Goal: Information Seeking & Learning: Learn about a topic

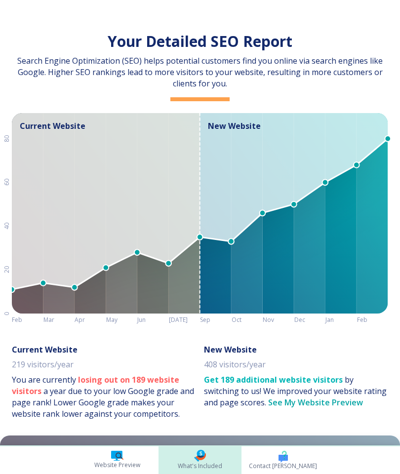
scroll to position [0, 157]
click at [109, 463] on span "Website Preview" at bounding box center [117, 465] width 46 height 9
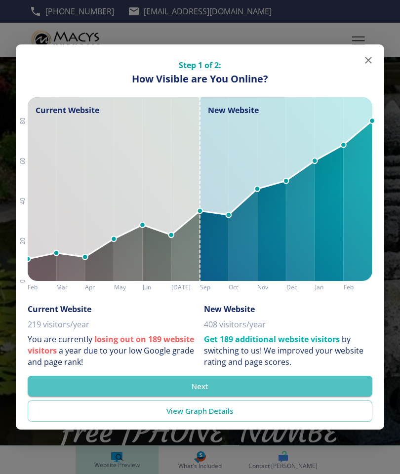
click at [177, 380] on button "Next" at bounding box center [200, 386] width 345 height 21
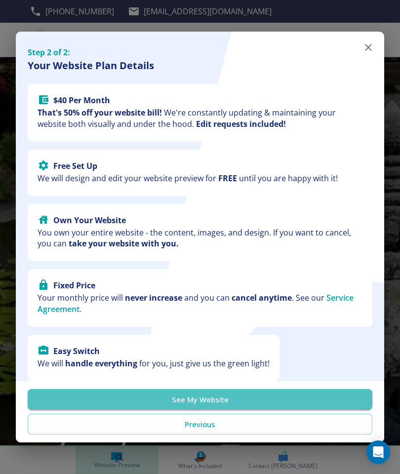
click at [164, 396] on button "See My Website" at bounding box center [200, 399] width 345 height 21
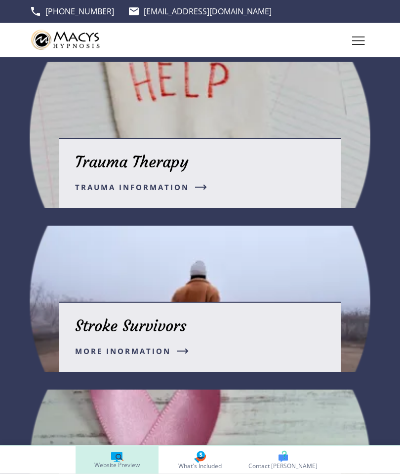
scroll to position [2075, 0]
click at [6, 374] on div "Trauma Therapy Trauma Information Stroke Survivors MORE INORMATION Mitigating t…" at bounding box center [170, 381] width 400 height 674
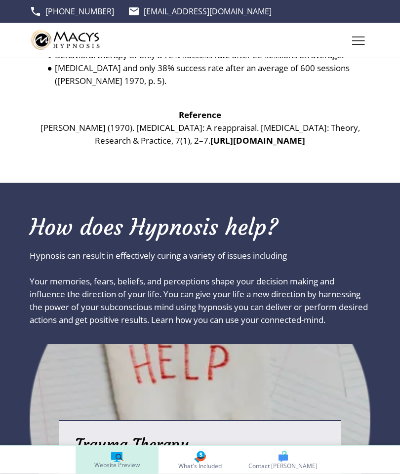
scroll to position [1783, 0]
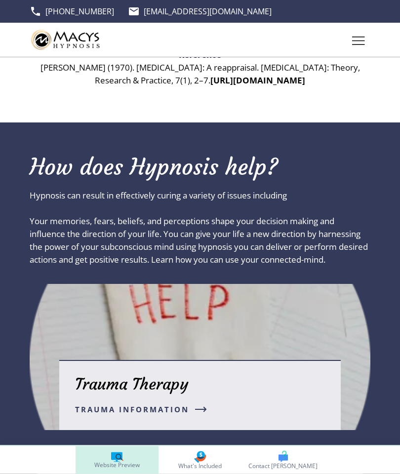
scroll to position [1723, 0]
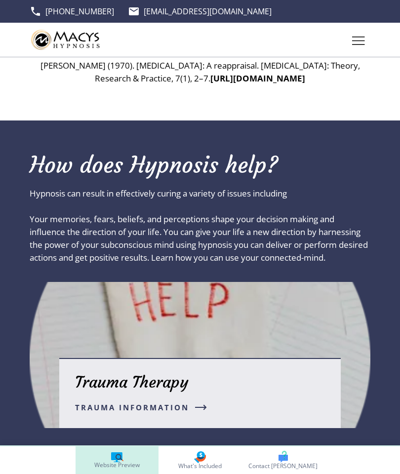
click at [92, 358] on div "Trauma Therapy Trauma Information" at bounding box center [199, 393] width 281 height 70
click at [94, 401] on span "Trauma Information" at bounding box center [132, 407] width 114 height 12
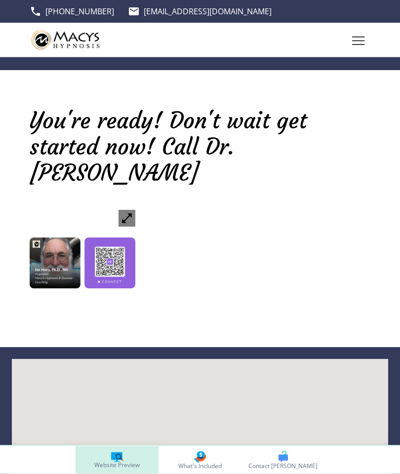
scroll to position [1527, 0]
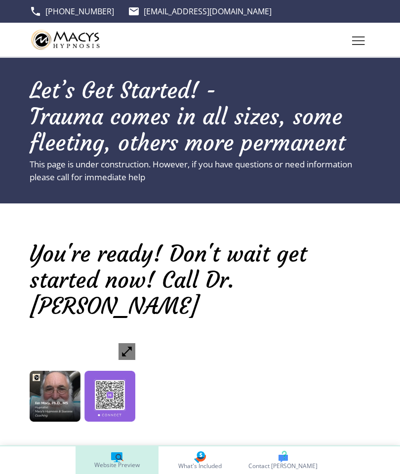
click at [156, 421] on div "You're ready! Don't wait get started now! Call Dr. Jim" at bounding box center [200, 344] width 400 height 271
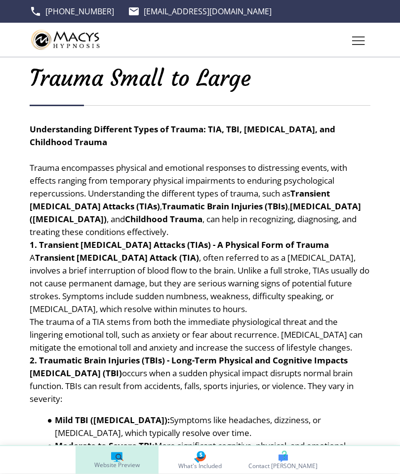
scroll to position [0, 0]
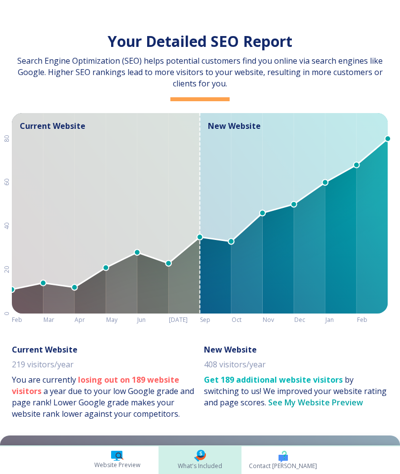
scroll to position [0, 157]
click at [113, 453] on icon at bounding box center [116, 455] width 11 height 8
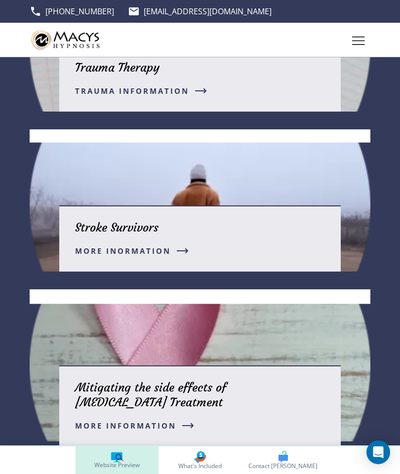
scroll to position [1848, 0]
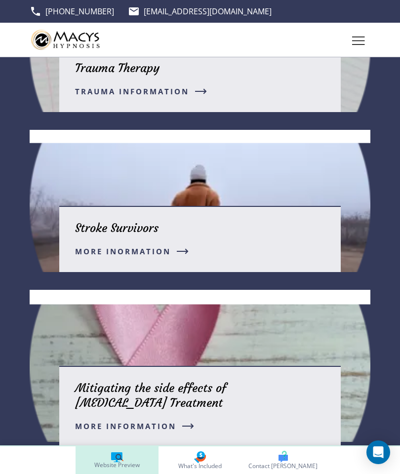
click at [101, 255] on div "Stroke Survivors MORE INORMATION" at bounding box center [199, 239] width 281 height 66
click at [162, 255] on div "Stroke Survivors MORE INORMATION" at bounding box center [199, 239] width 281 height 66
click at [178, 254] on icon "button" at bounding box center [183, 251] width 12 height 6
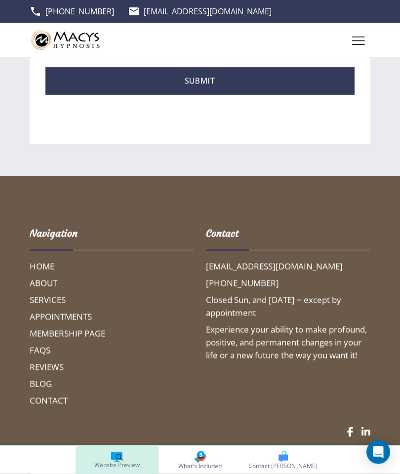
scroll to position [1764, 0]
click at [45, 273] on h6 "HOME" at bounding box center [112, 266] width 164 height 13
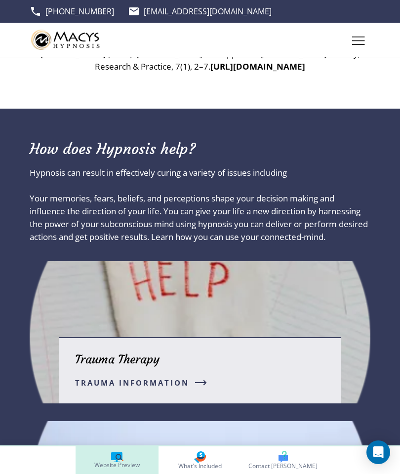
scroll to position [1598, 0]
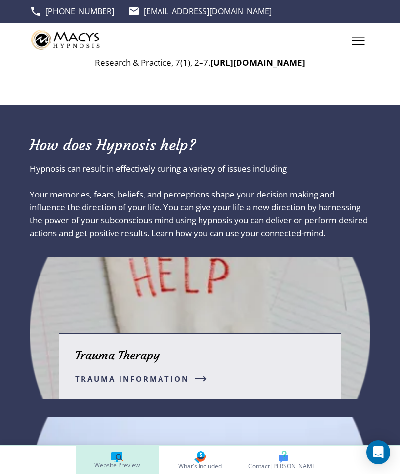
click at [120, 349] on p "Trauma Therapy" at bounding box center [117, 355] width 84 height 15
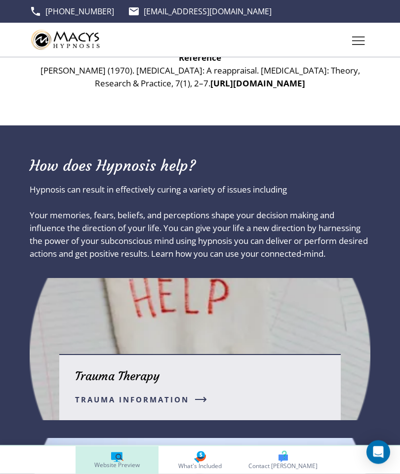
scroll to position [1577, 0]
click at [293, 376] on div "Trauma Therapy Trauma Information" at bounding box center [199, 387] width 281 height 66
click at [204, 399] on icon "button" at bounding box center [201, 399] width 10 height 0
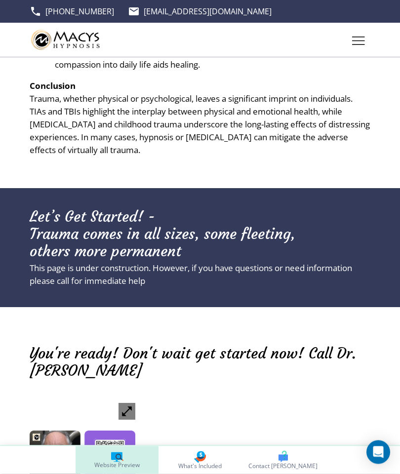
scroll to position [1252, 0]
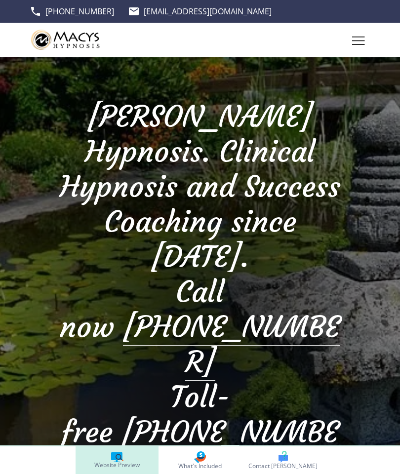
click at [139, 274] on p "Call now [PHONE_NUMBER]" at bounding box center [199, 326] width 281 height 105
click at [160, 274] on p "Call now (559) 344-5005" at bounding box center [199, 326] width 281 height 105
click at [111, 458] on icon at bounding box center [116, 456] width 11 height 8
click at [113, 453] on icon at bounding box center [116, 456] width 11 height 8
click at [112, 457] on icon at bounding box center [116, 456] width 11 height 8
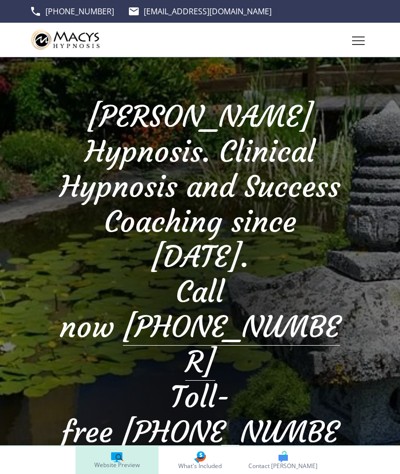
click at [112, 457] on icon at bounding box center [116, 456] width 11 height 8
click at [118, 458] on icon at bounding box center [116, 456] width 11 height 8
click at [112, 456] on icon at bounding box center [116, 456] width 11 height 8
click at [195, 463] on span "What's Included" at bounding box center [199, 466] width 43 height 6
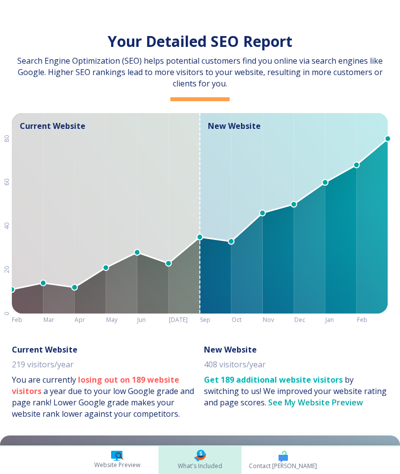
scroll to position [0, 157]
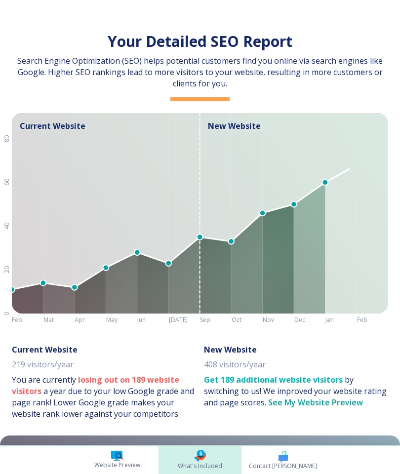
scroll to position [0, 157]
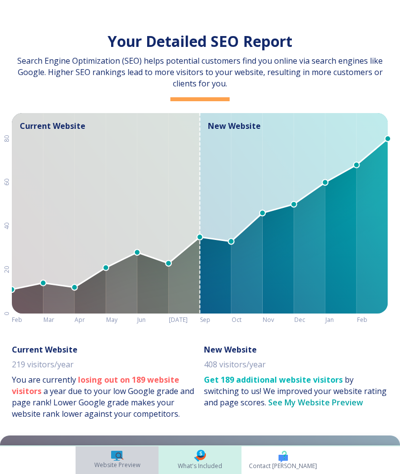
click at [116, 457] on icon at bounding box center [116, 455] width 11 height 8
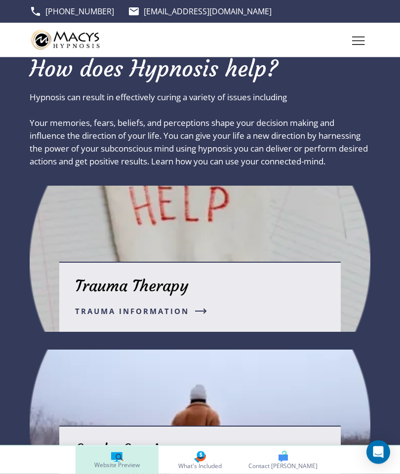
scroll to position [1819, 0]
click at [304, 262] on div "Trauma Therapy Trauma Information" at bounding box center [199, 297] width 281 height 70
click at [265, 262] on div "Trauma Therapy Trauma Information" at bounding box center [199, 297] width 281 height 70
click at [230, 262] on div "Trauma Therapy Trauma Information" at bounding box center [199, 297] width 281 height 70
click at [194, 305] on button "Trauma Information" at bounding box center [141, 311] width 132 height 12
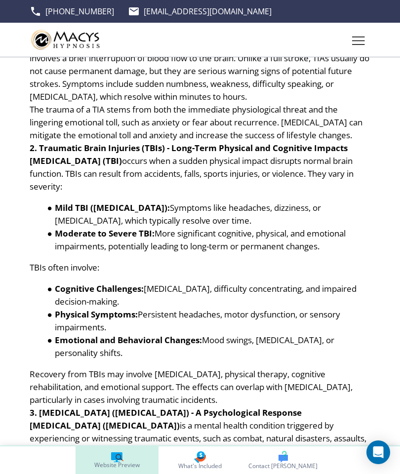
scroll to position [0, 0]
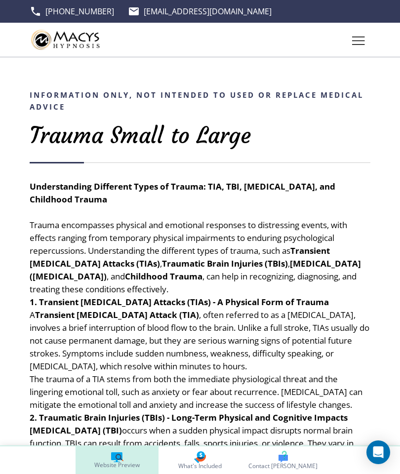
click at [349, 40] on button "Toggle hamburger navigation menu" at bounding box center [359, 40] width 24 height 24
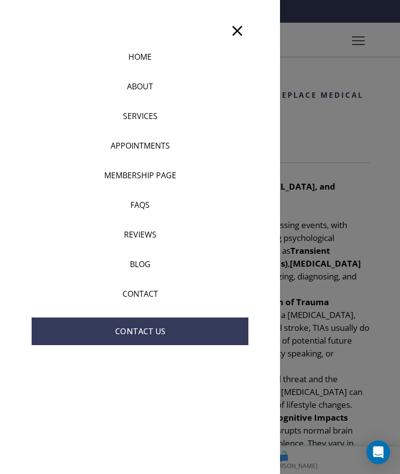
click at [124, 115] on p "SERVICES" at bounding box center [140, 116] width 35 height 12
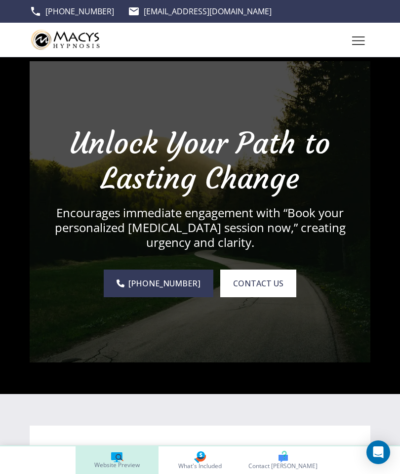
scroll to position [2917, 0]
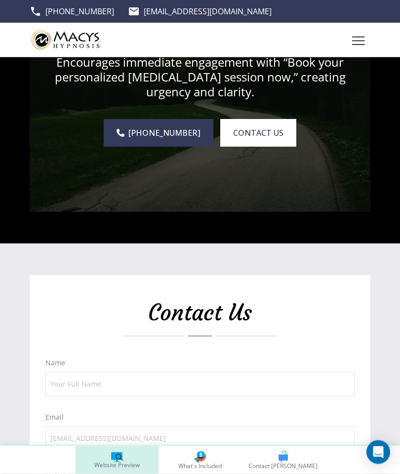
scroll to position [3070, 0]
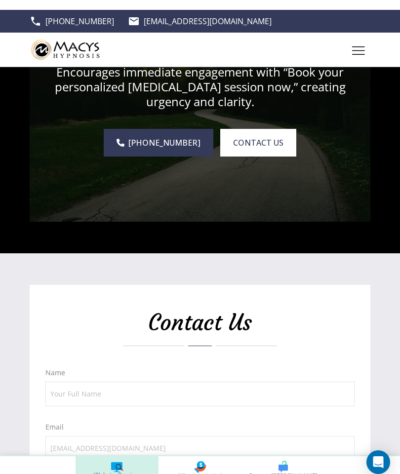
click at [18, 243] on div "Unlock Your Path to Lasting Change Encourages immediate engagement with “Book y…" at bounding box center [200, 61] width 400 height 364
click at [40, 212] on img at bounding box center [200, 61] width 341 height 301
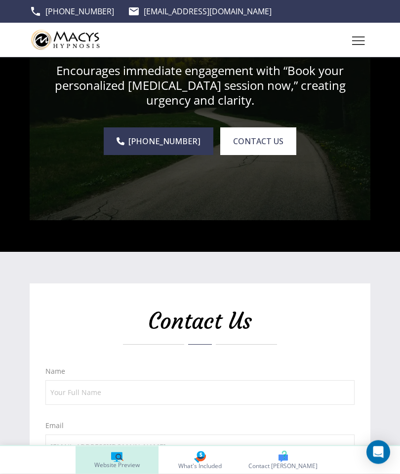
scroll to position [3042, 0]
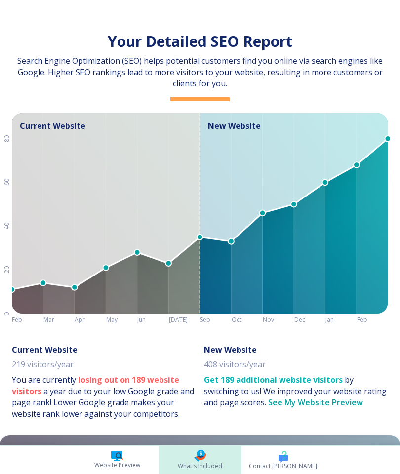
scroll to position [5, 0]
click at [114, 452] on icon at bounding box center [116, 455] width 11 height 8
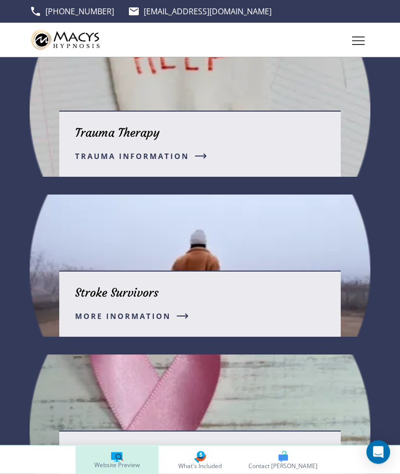
scroll to position [1784, 0]
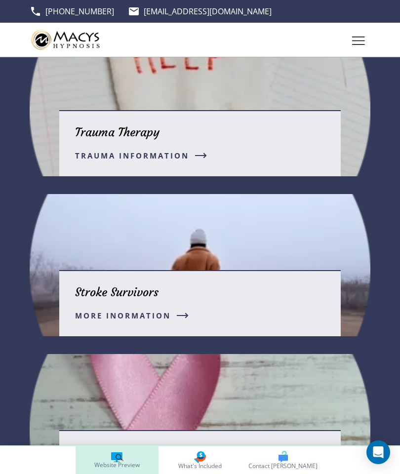
click at [293, 327] on div "Stroke Survivors MORE INORMATION" at bounding box center [199, 303] width 281 height 66
click at [268, 321] on div "Stroke Survivors MORE INORMATION" at bounding box center [199, 303] width 281 height 66
click at [185, 318] on icon "button" at bounding box center [183, 316] width 12 height 6
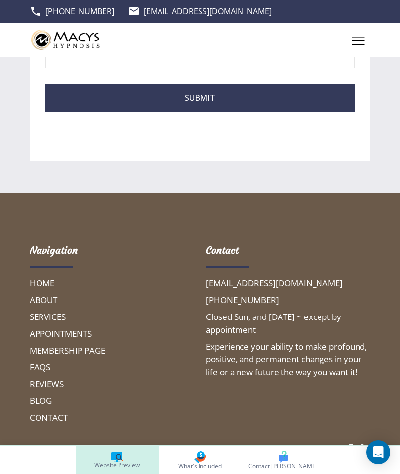
scroll to position [1145, 0]
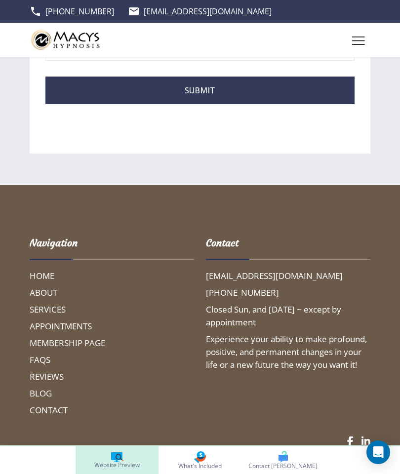
click at [55, 316] on h6 "SERVICES" at bounding box center [112, 309] width 164 height 13
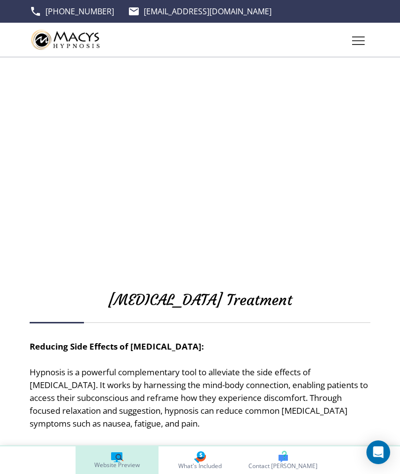
scroll to position [1772, 0]
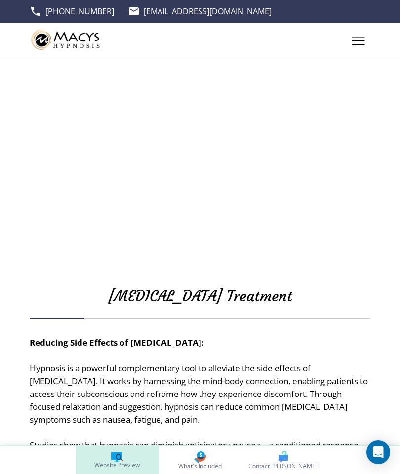
click at [154, 305] on p "[MEDICAL_DATA] Treatment" at bounding box center [200, 295] width 341 height 17
click at [156, 299] on p "[MEDICAL_DATA] Treatment" at bounding box center [200, 295] width 341 height 17
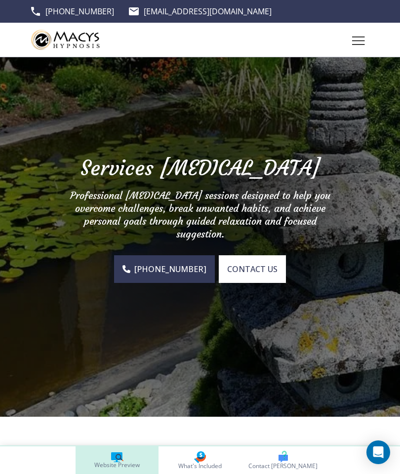
scroll to position [0, 0]
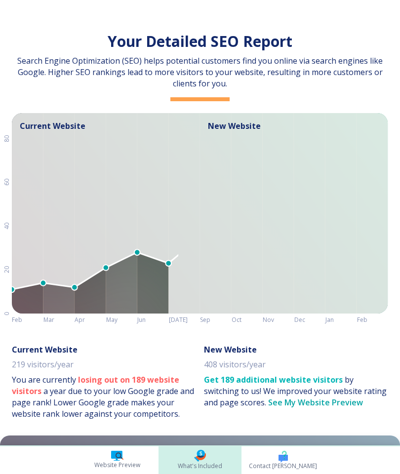
scroll to position [0, 157]
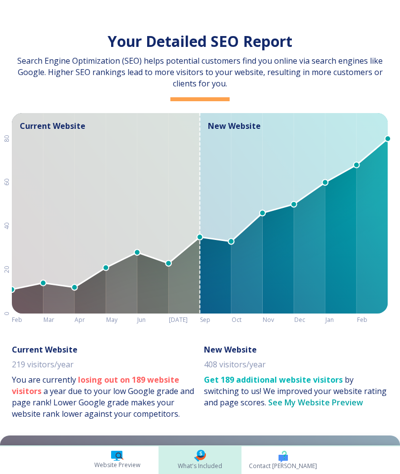
click at [116, 460] on icon at bounding box center [117, 460] width 6 height 0
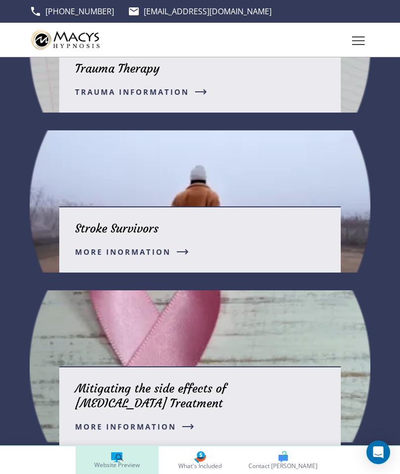
scroll to position [1871, 0]
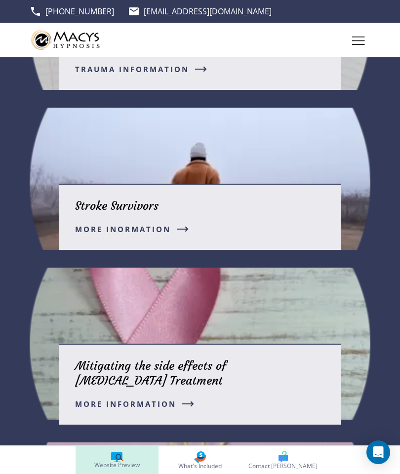
click at [189, 407] on icon "button" at bounding box center [188, 404] width 12 height 6
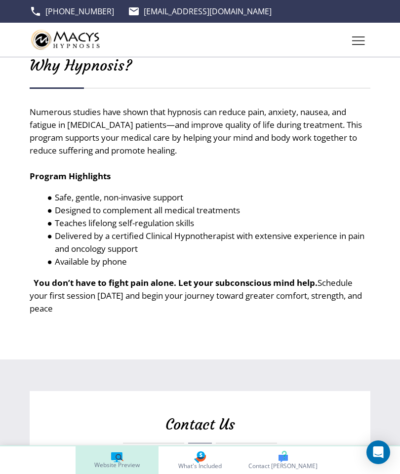
scroll to position [1894, 0]
click at [113, 458] on icon at bounding box center [116, 456] width 11 height 8
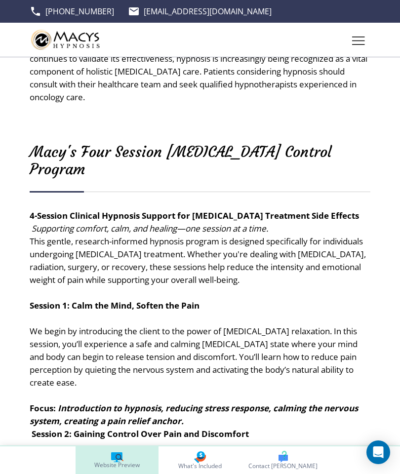
scroll to position [1119, 0]
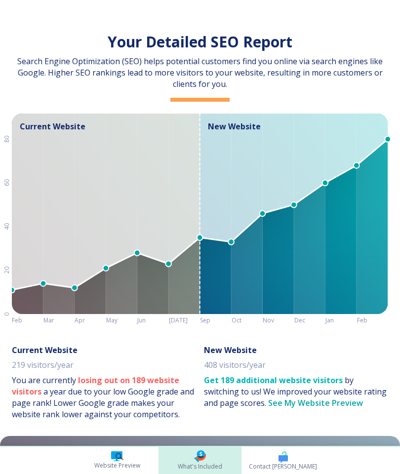
scroll to position [0, 157]
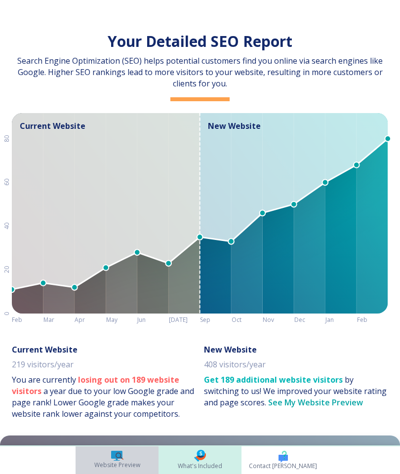
click at [115, 448] on link "Website Preview" at bounding box center [117, 460] width 83 height 28
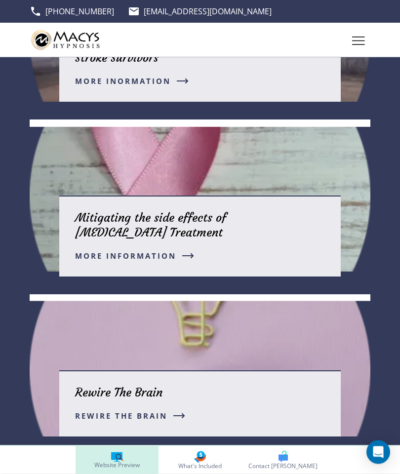
scroll to position [2019, 0]
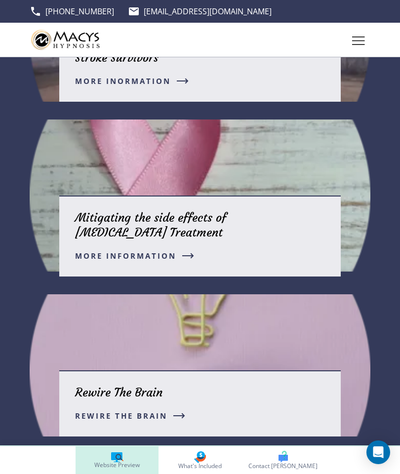
click at [177, 419] on icon "button" at bounding box center [179, 416] width 12 height 6
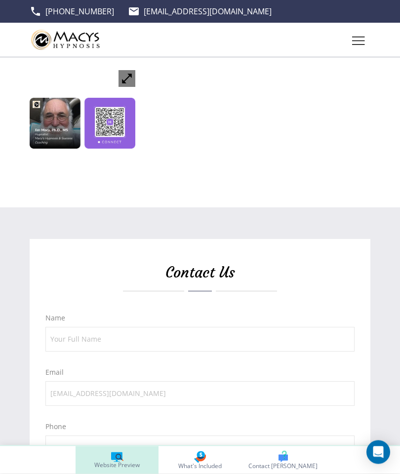
scroll to position [1644, 0]
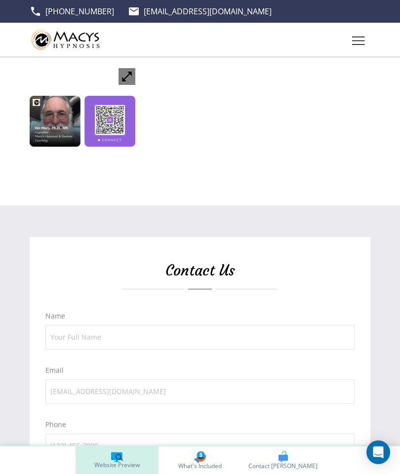
click at [110, 152] on img at bounding box center [83, 121] width 106 height 106
click at [109, 159] on img at bounding box center [83, 121] width 106 height 106
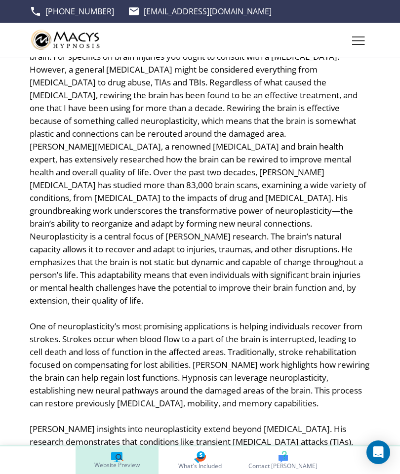
scroll to position [0, 0]
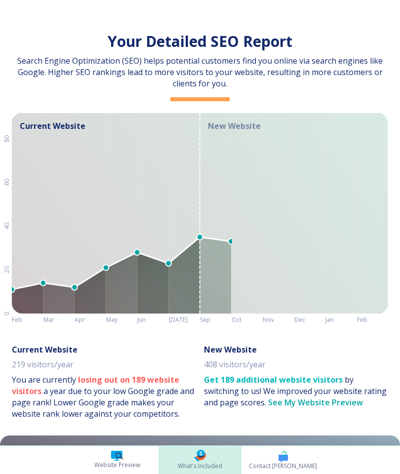
scroll to position [0, 157]
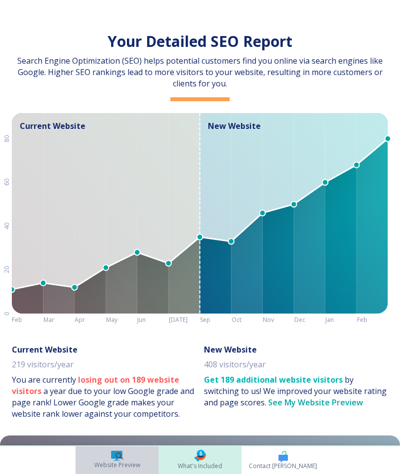
click at [107, 460] on link "Website Preview" at bounding box center [117, 460] width 83 height 28
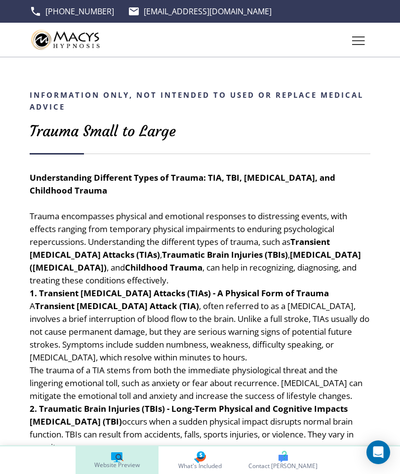
click at [360, 40] on icon "Toggle hamburger navigation menu" at bounding box center [358, 41] width 13 height 8
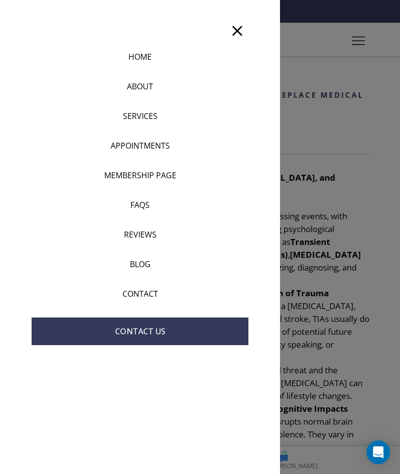
click at [134, 55] on p "HOME" at bounding box center [139, 57] width 23 height 12
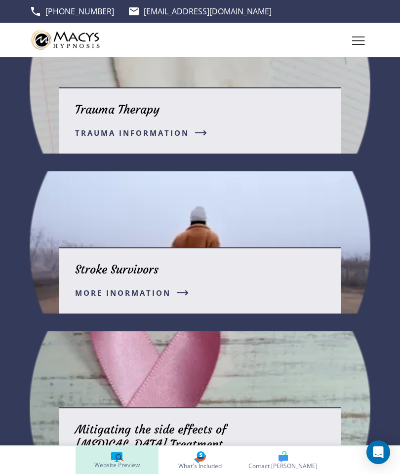
scroll to position [1843, 0]
click at [207, 130] on icon "button" at bounding box center [201, 133] width 12 height 6
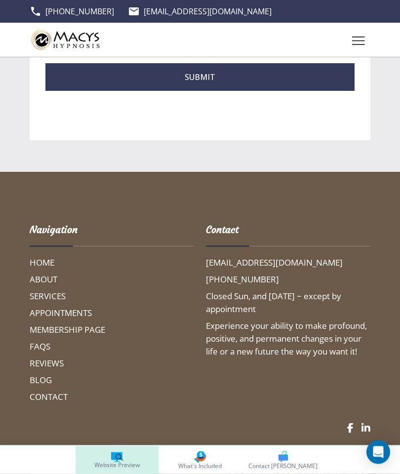
scroll to position [2095, 0]
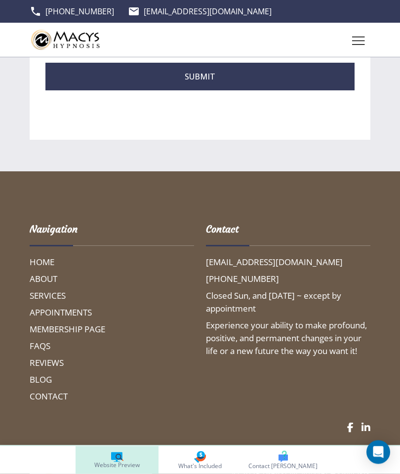
click at [36, 357] on h6 "REVIEWS" at bounding box center [112, 363] width 164 height 13
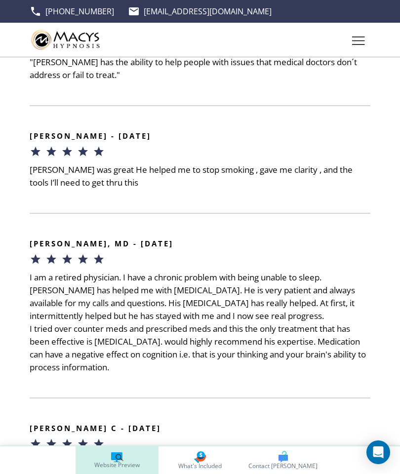
scroll to position [1319, 0]
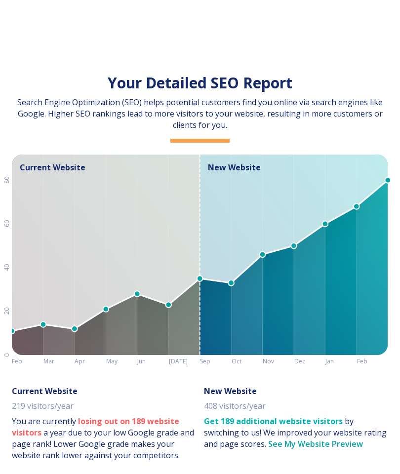
scroll to position [0, 157]
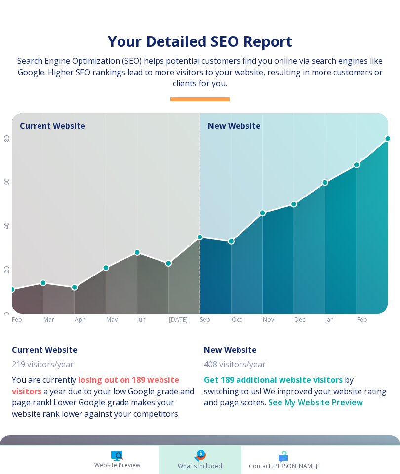
click at [116, 455] on icon at bounding box center [116, 455] width 11 height 8
